Goal: Task Accomplishment & Management: Manage account settings

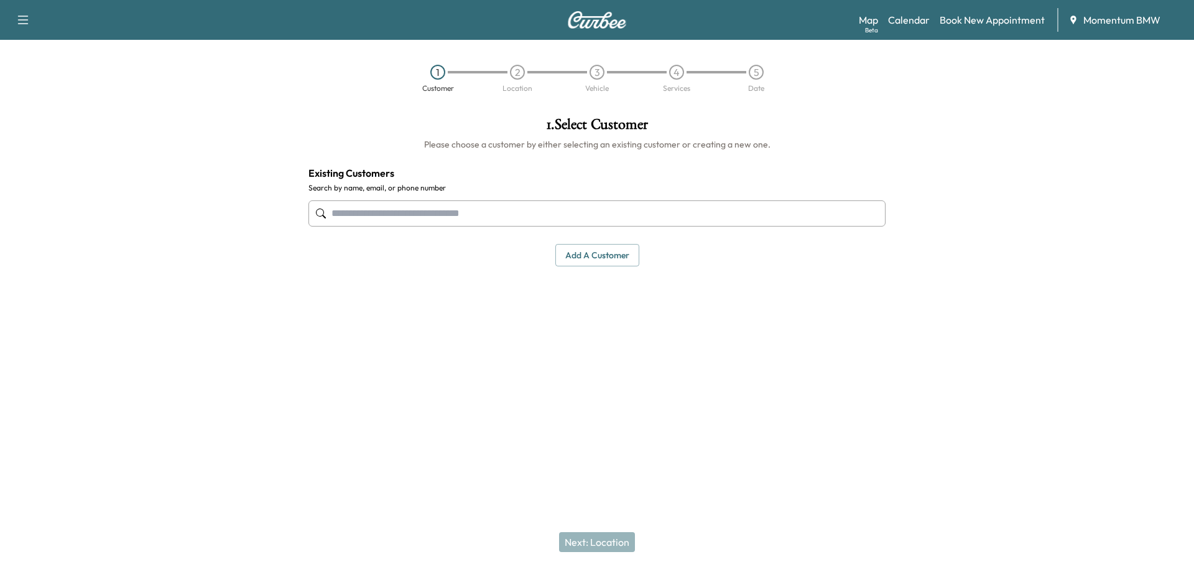
click at [904, 22] on link "Calendar" at bounding box center [909, 19] width 42 height 15
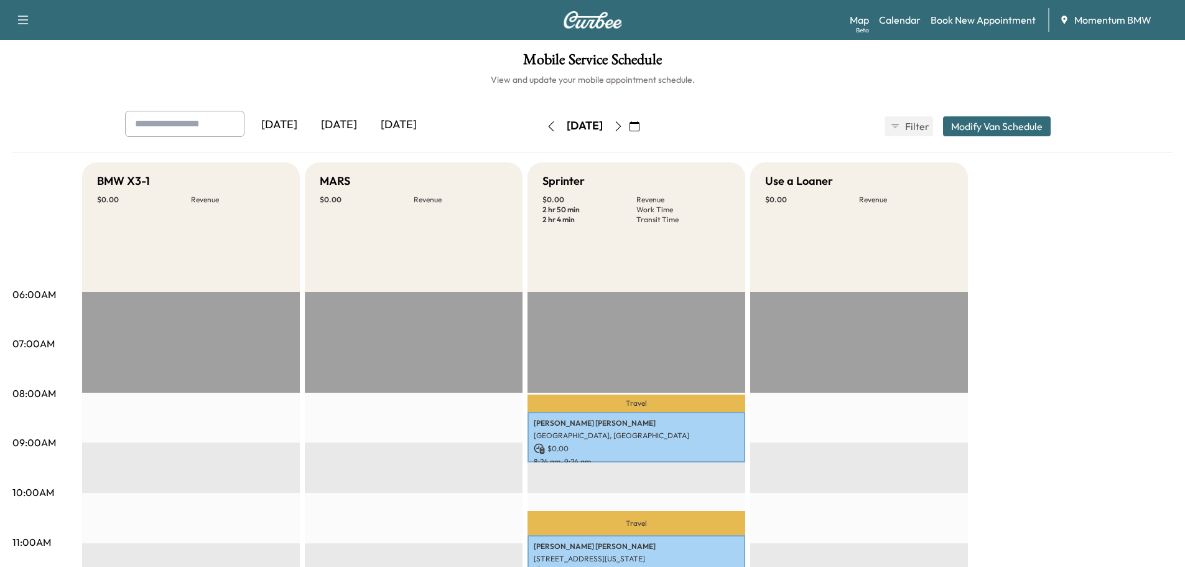
click at [629, 120] on button "button" at bounding box center [618, 126] width 21 height 20
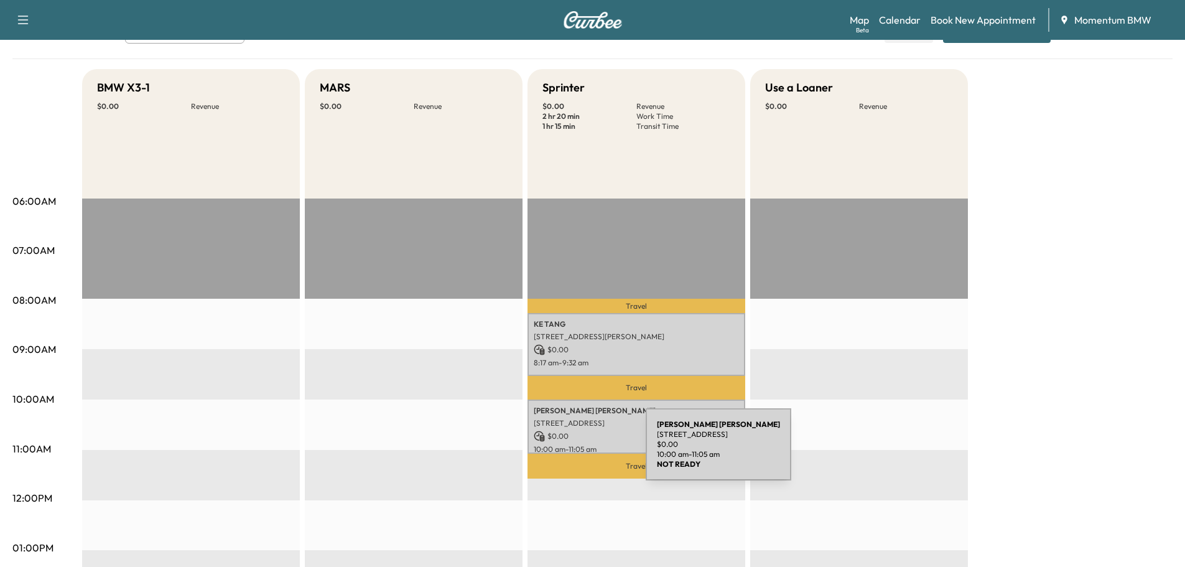
scroll to position [124, 0]
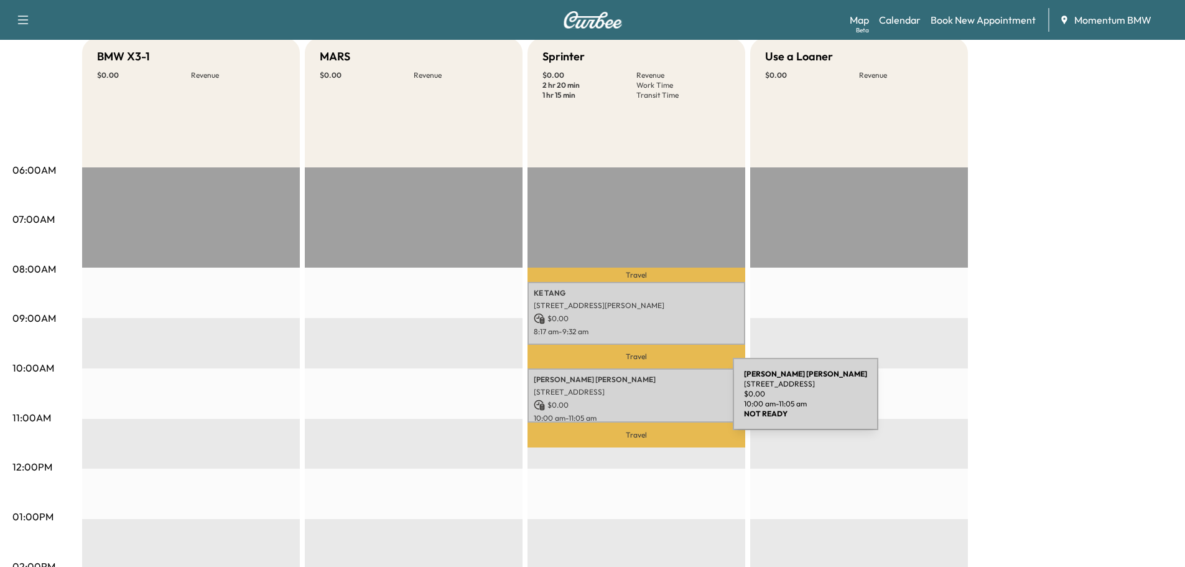
click at [640, 401] on p "$ 0.00" at bounding box center [636, 404] width 205 height 11
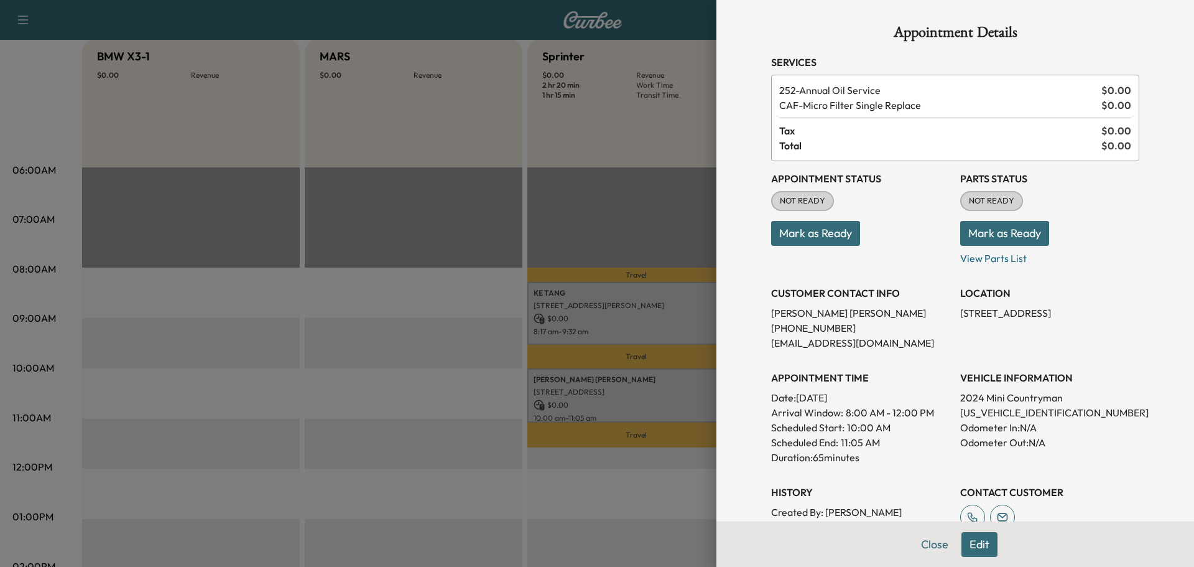
click at [921, 545] on button "Close" at bounding box center [935, 544] width 44 height 25
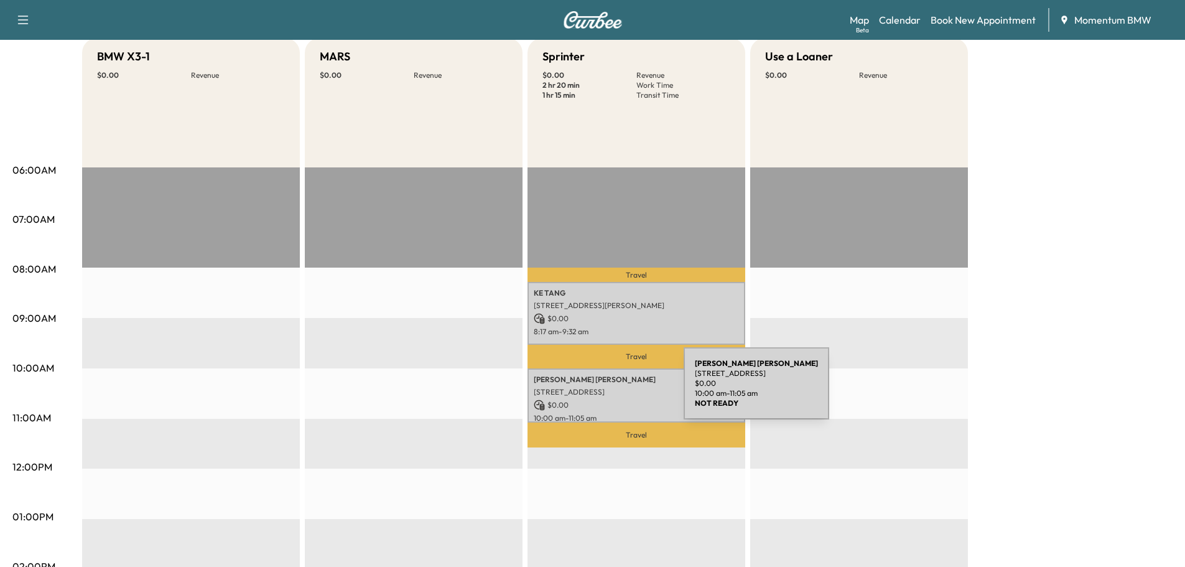
click at [590, 391] on p "[STREET_ADDRESS]" at bounding box center [636, 392] width 205 height 10
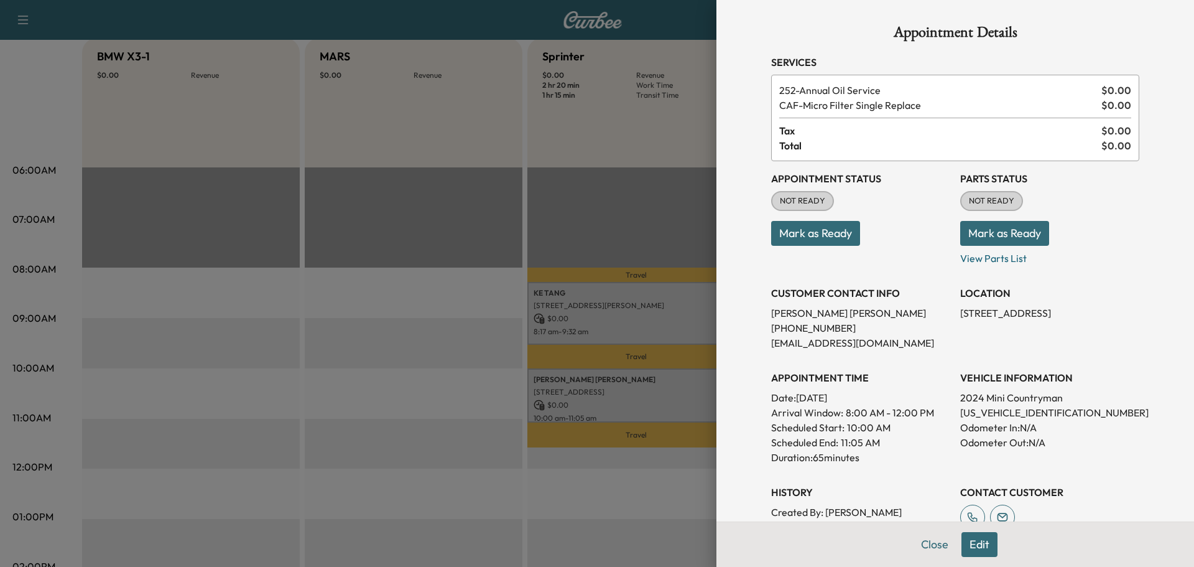
click at [984, 235] on button "Mark as Ready" at bounding box center [1005, 233] width 89 height 25
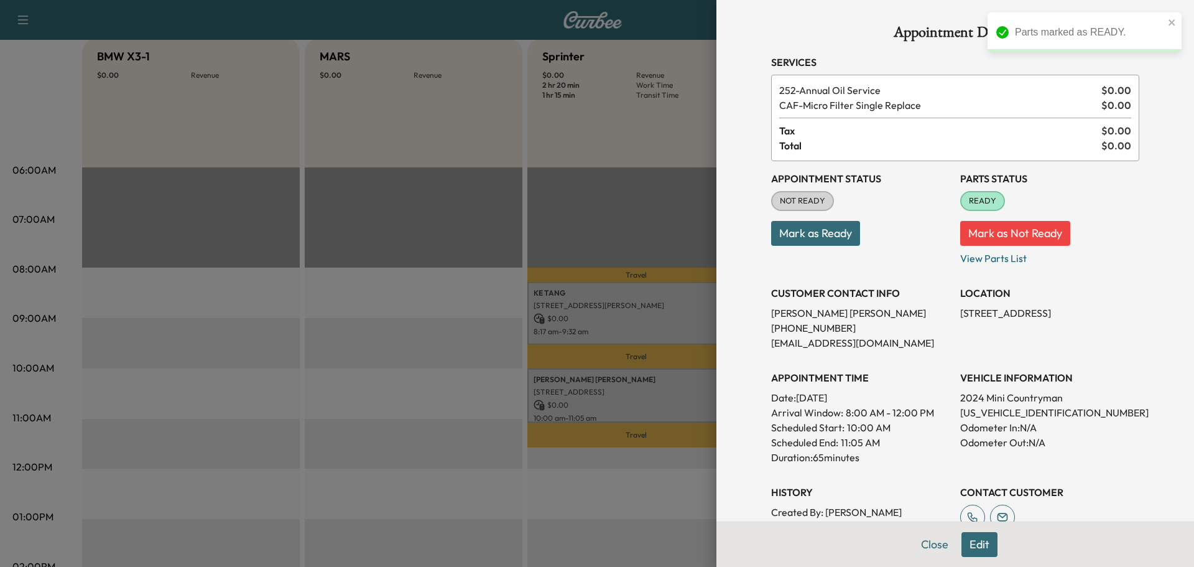
click at [924, 546] on button "Close" at bounding box center [935, 544] width 44 height 25
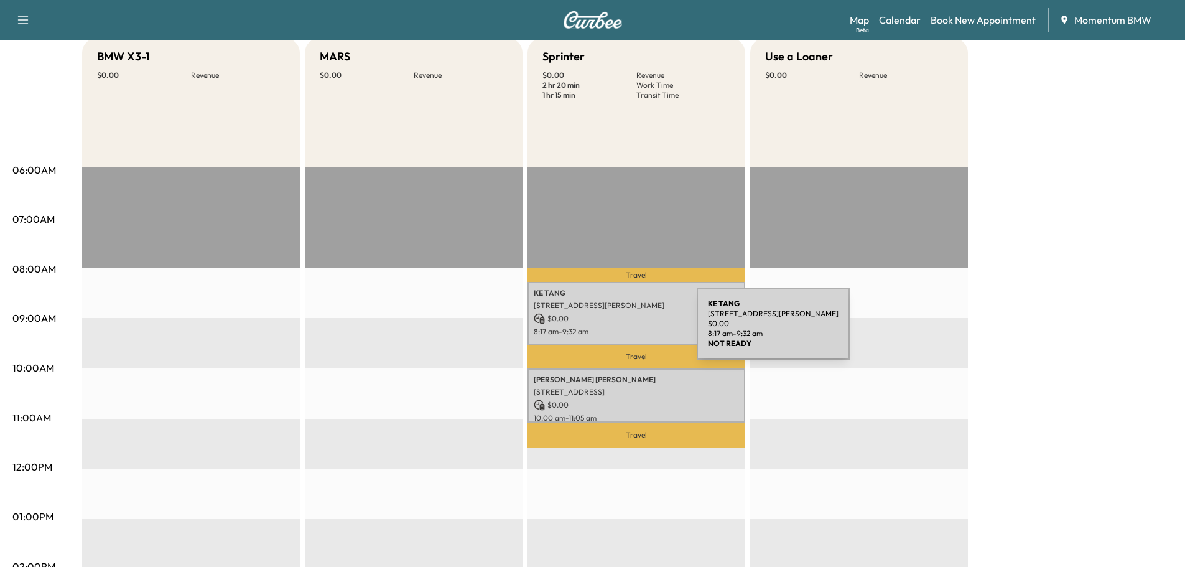
click at [603, 331] on p "8:17 am - 9:32 am" at bounding box center [636, 332] width 205 height 10
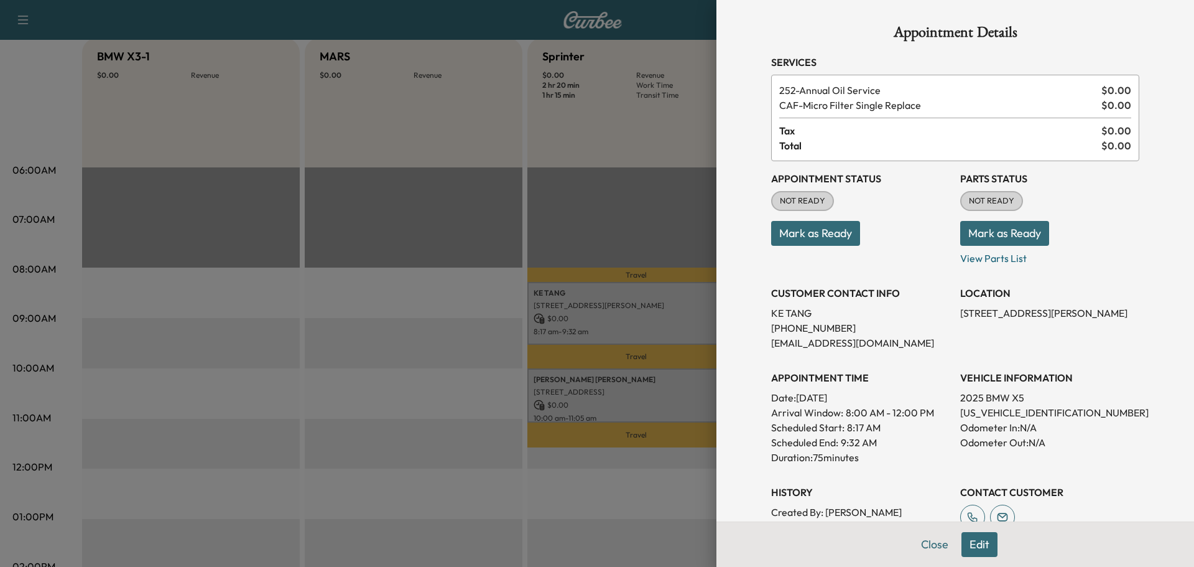
click at [979, 230] on button "Mark as Ready" at bounding box center [1005, 233] width 89 height 25
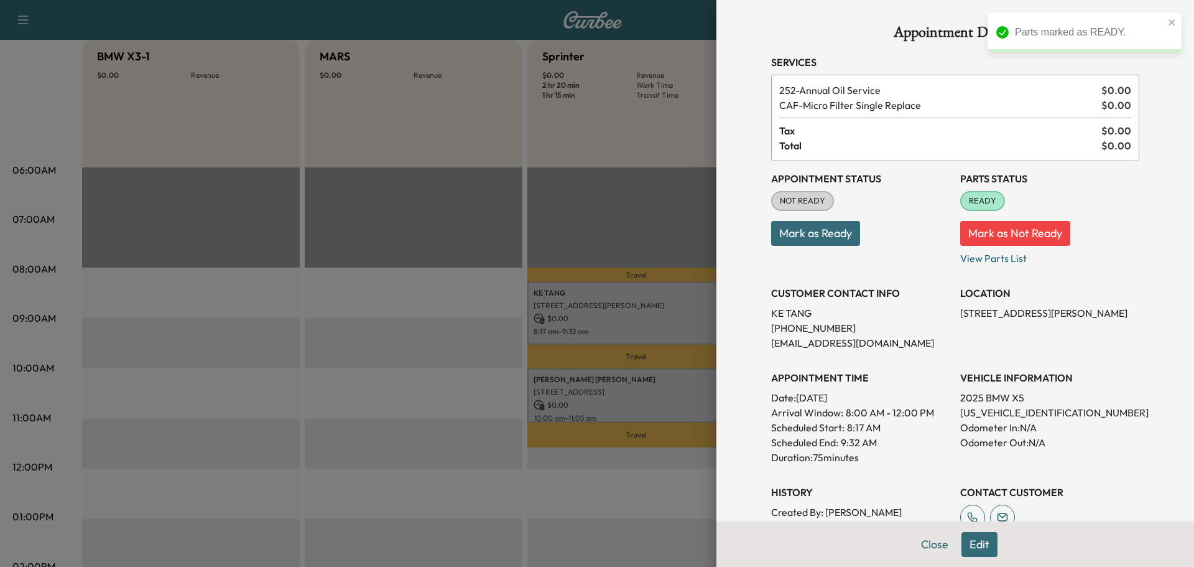
click at [979, 542] on button "Edit" at bounding box center [980, 544] width 36 height 25
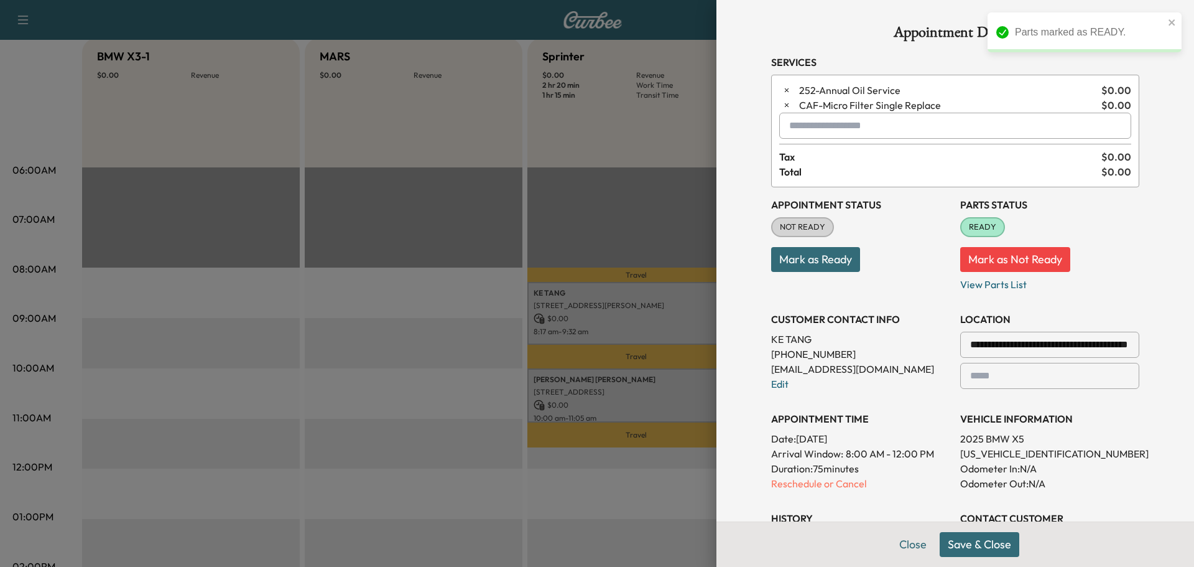
click at [783, 103] on icon "button" at bounding box center [787, 105] width 9 height 9
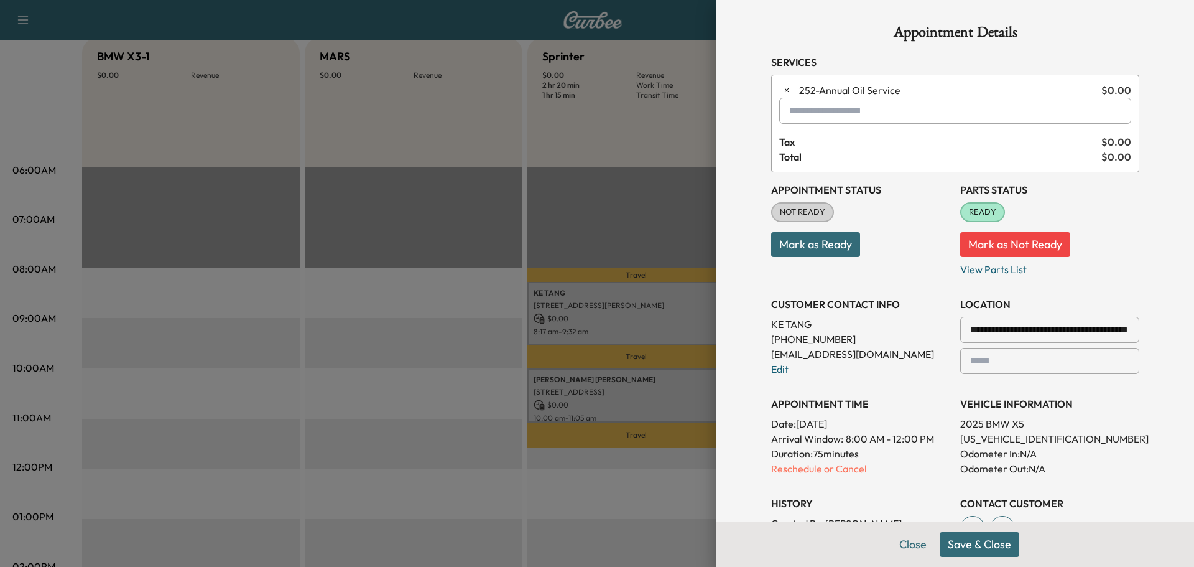
click at [950, 541] on button "Save & Close" at bounding box center [980, 544] width 80 height 25
